Goal: Navigation & Orientation: Find specific page/section

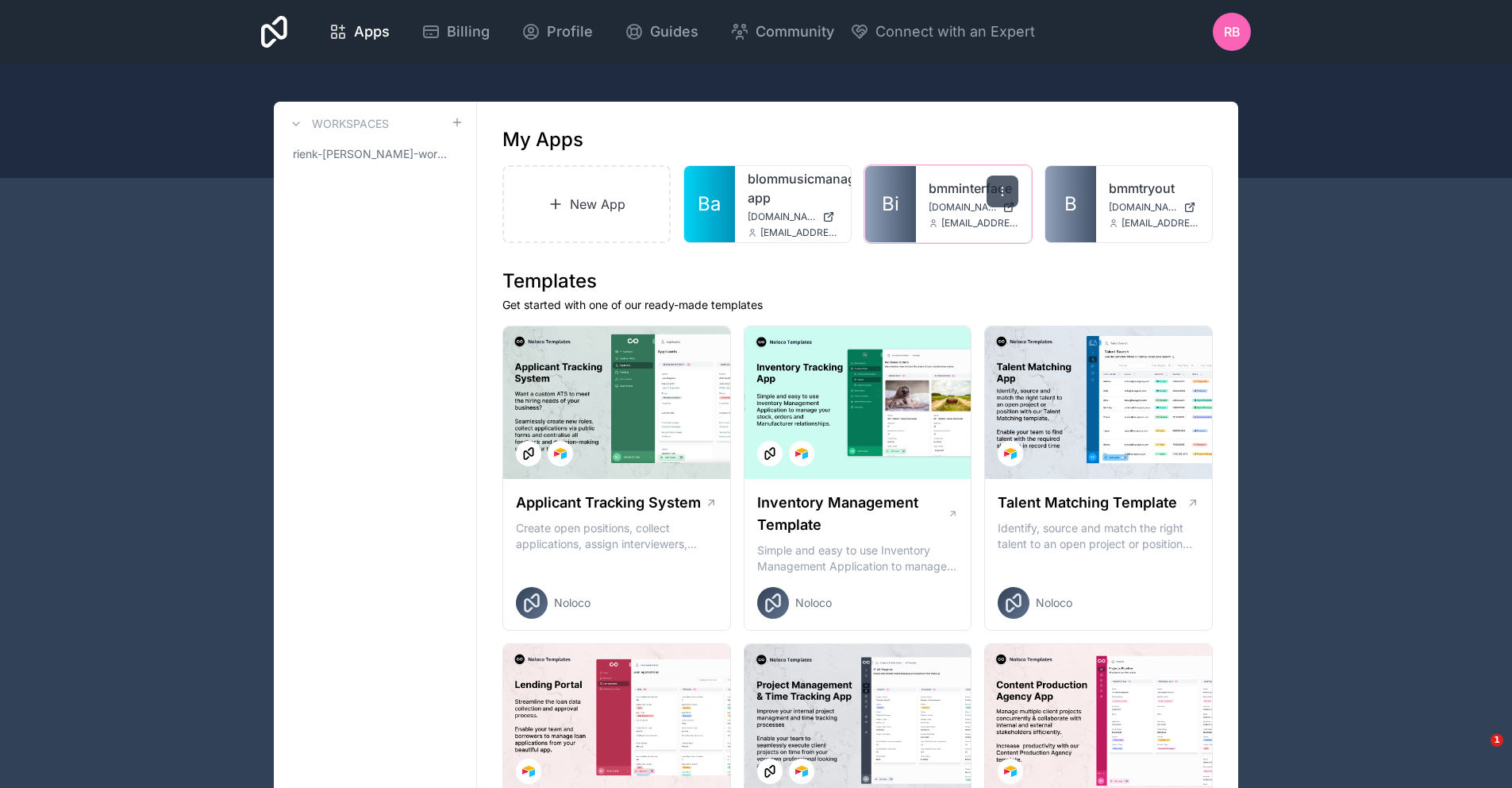
click at [999, 191] on icon at bounding box center [1002, 191] width 13 height 13
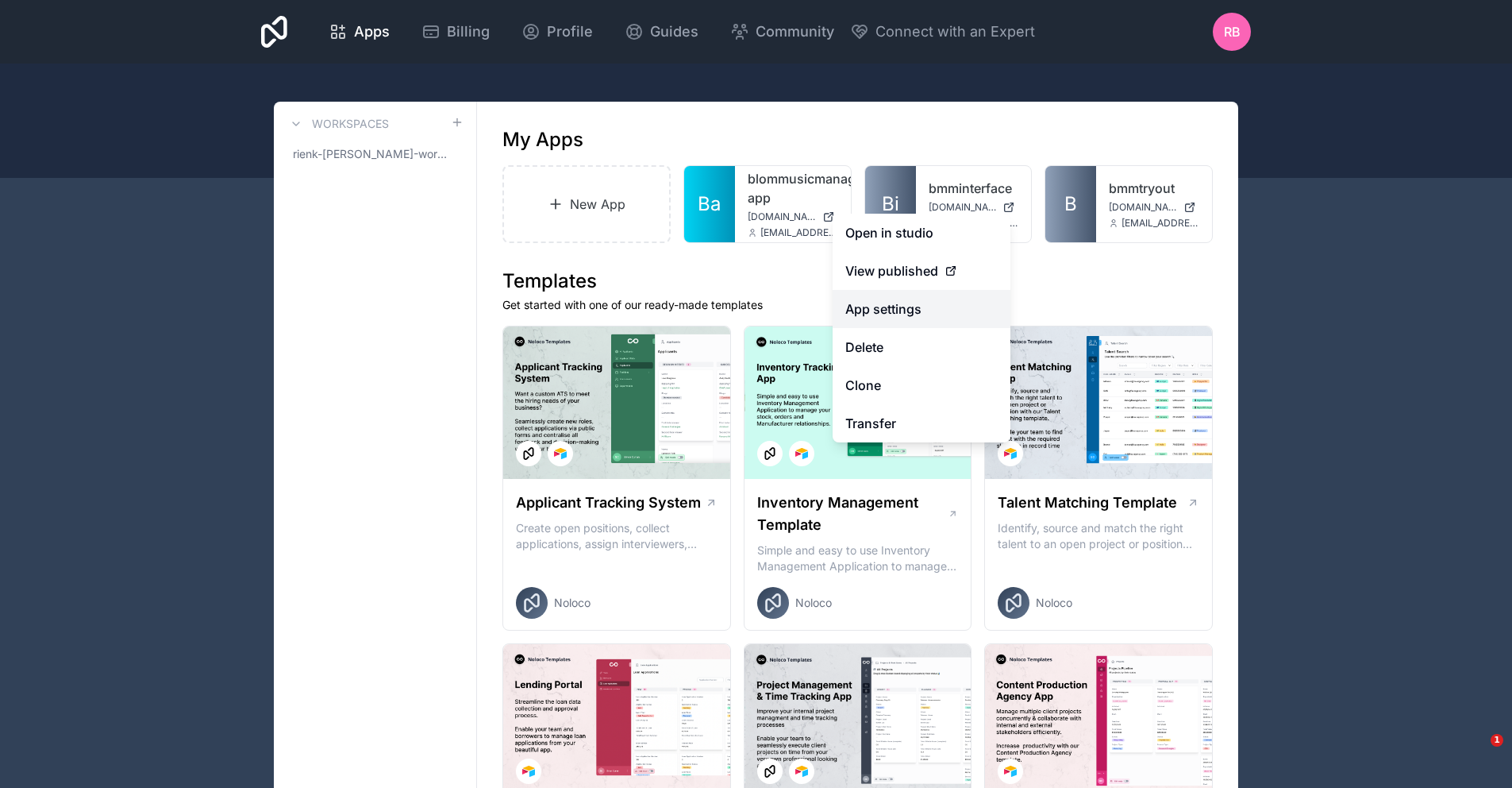
click at [922, 306] on link "App settings" at bounding box center [921, 308] width 178 height 39
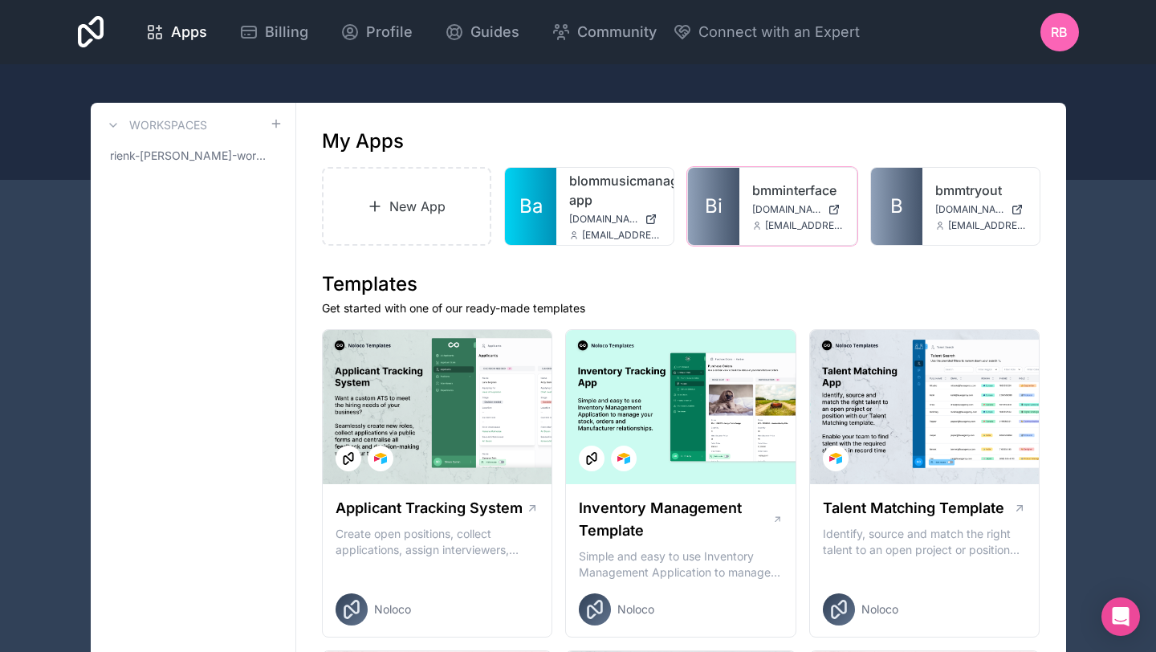
click at [782, 207] on span "bmminterface.noloco.co" at bounding box center [786, 209] width 69 height 13
click at [784, 185] on link "bmminterface" at bounding box center [798, 190] width 92 height 19
